Goal: Task Accomplishment & Management: Use online tool/utility

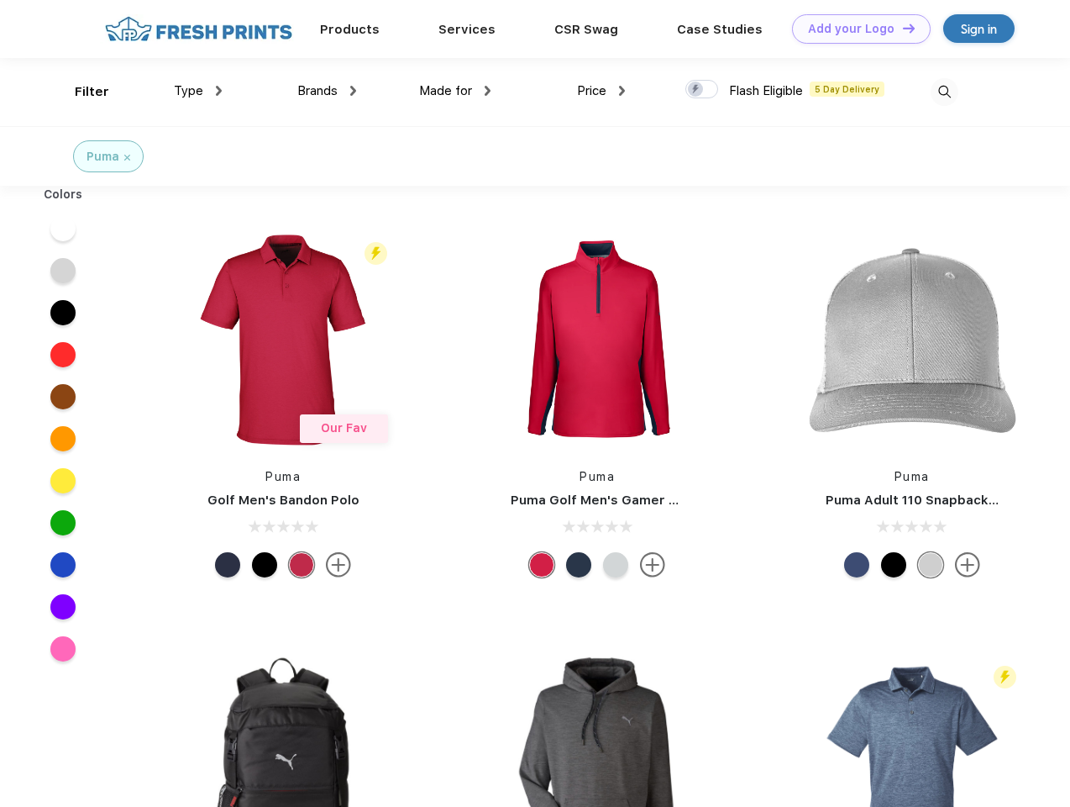
click at [855, 29] on link "Add your Logo Design Tool" at bounding box center [861, 28] width 139 height 29
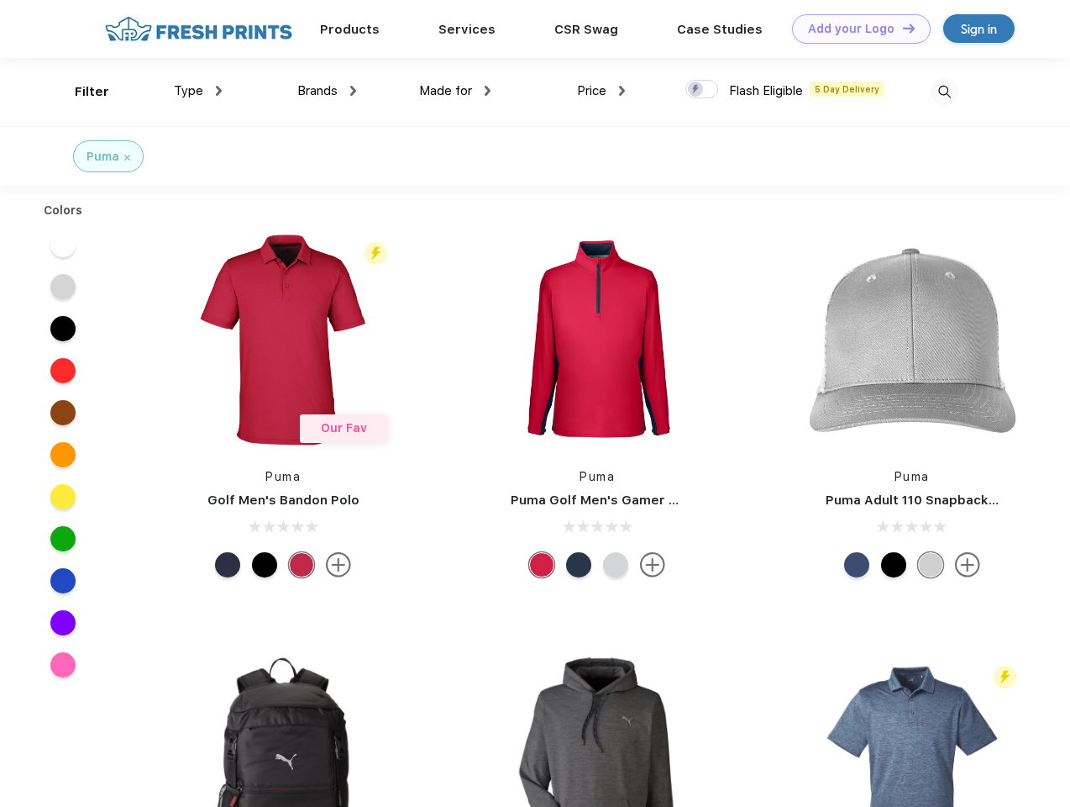
click at [0, 0] on div "Design Tool" at bounding box center [0, 0] width 0 height 0
click at [902, 28] on link "Add your Logo Design Tool" at bounding box center [861, 28] width 139 height 29
click at [81, 92] on div "Filter" at bounding box center [92, 91] width 34 height 19
click at [198, 91] on span "Type" at bounding box center [188, 90] width 29 height 15
click at [327, 91] on span "Brands" at bounding box center [317, 90] width 40 height 15
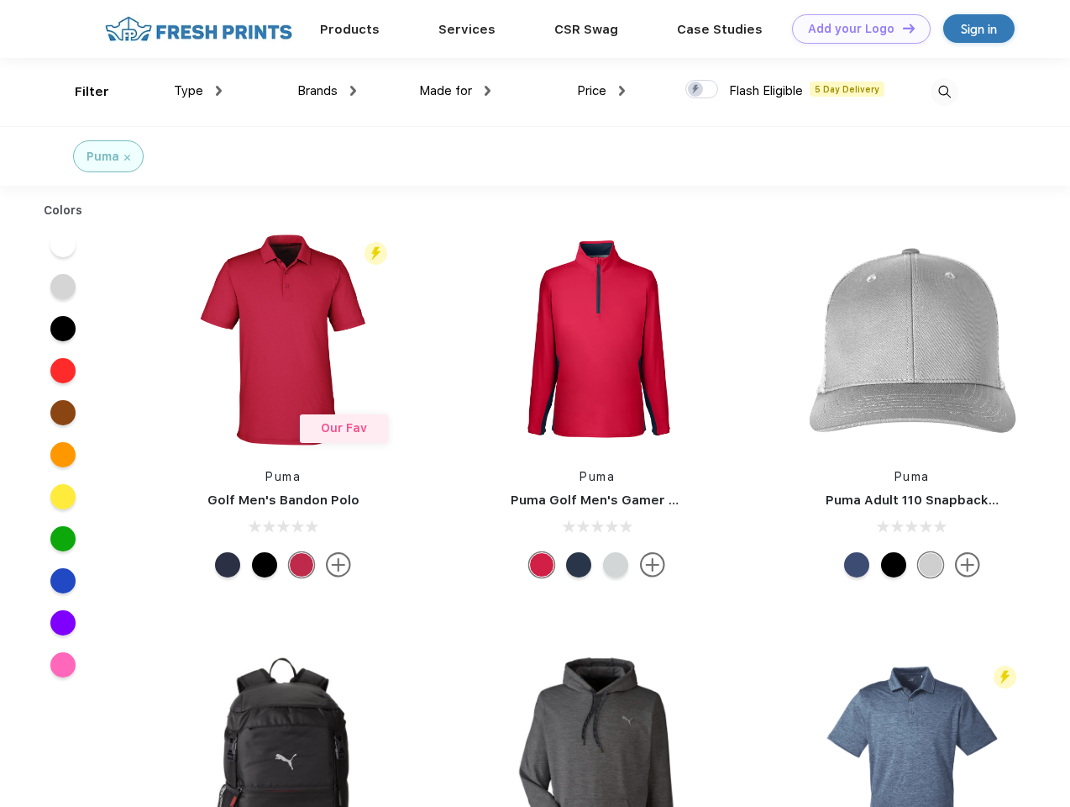
click at [455, 91] on span "Made for" at bounding box center [445, 90] width 53 height 15
click at [602, 91] on span "Price" at bounding box center [591, 90] width 29 height 15
click at [702, 90] on div at bounding box center [702, 89] width 33 height 18
click at [697, 90] on input "checkbox" at bounding box center [691, 84] width 11 height 11
click at [944, 92] on img at bounding box center [945, 92] width 28 height 28
